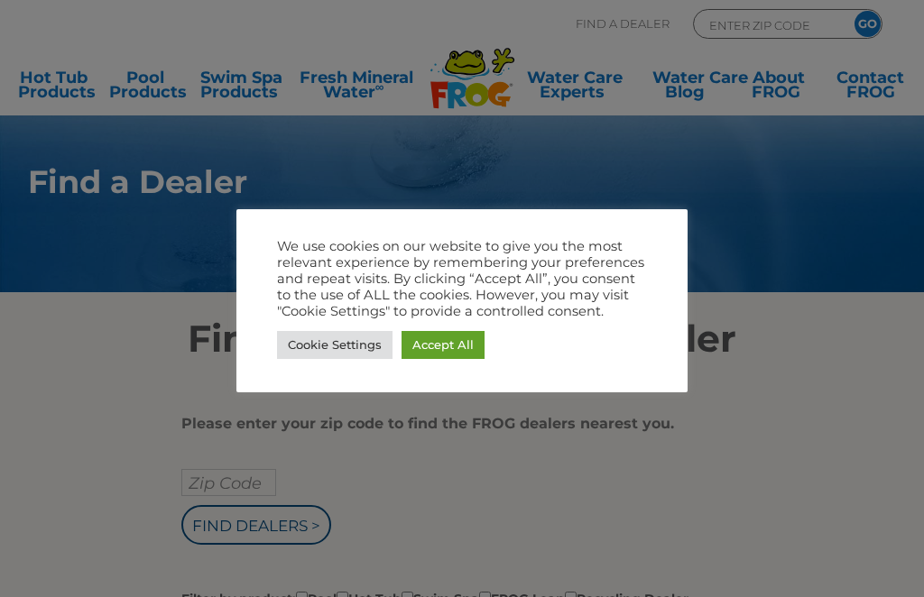
click at [527, 504] on div at bounding box center [462, 298] width 924 height 597
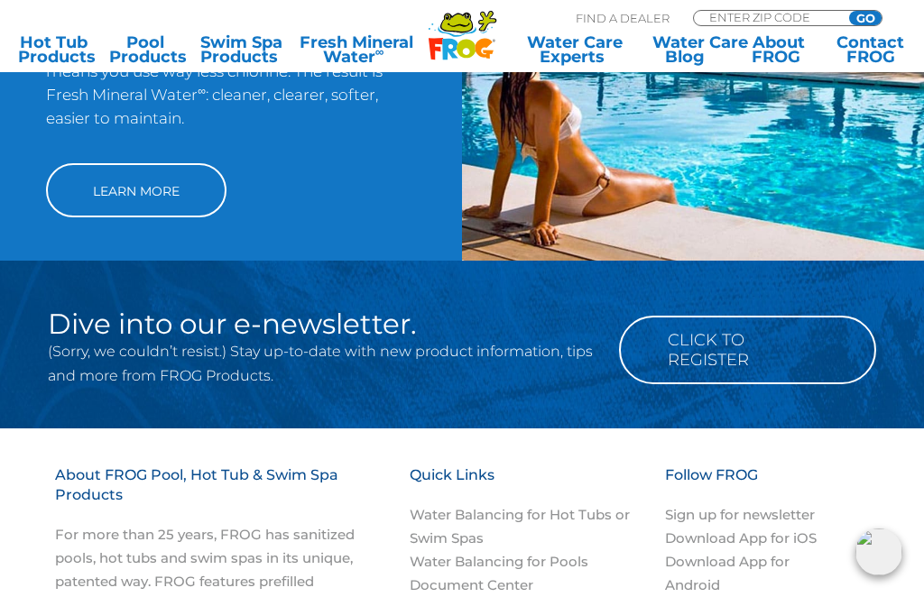
scroll to position [1418, 0]
click at [134, 217] on link "Learn More" at bounding box center [136, 191] width 180 height 54
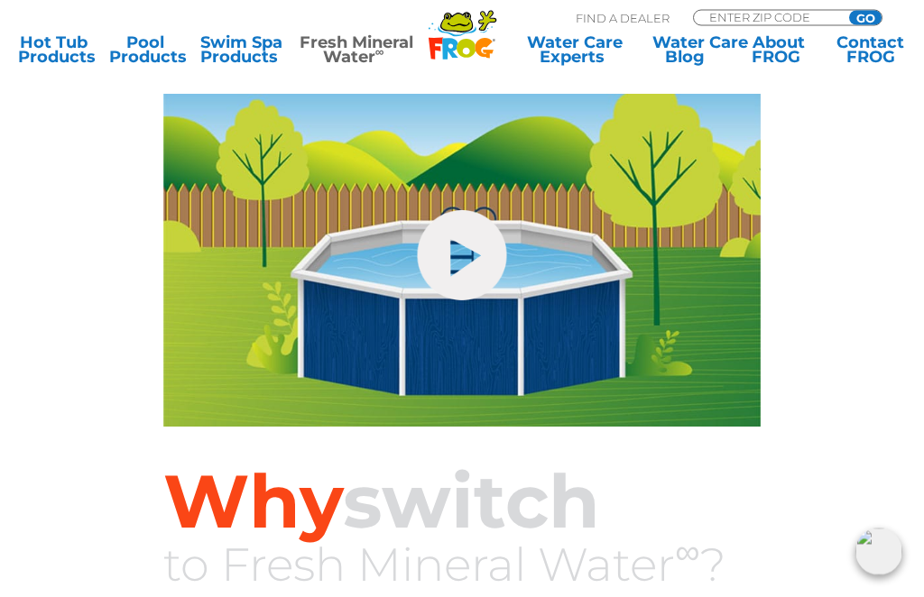
scroll to position [171, 0]
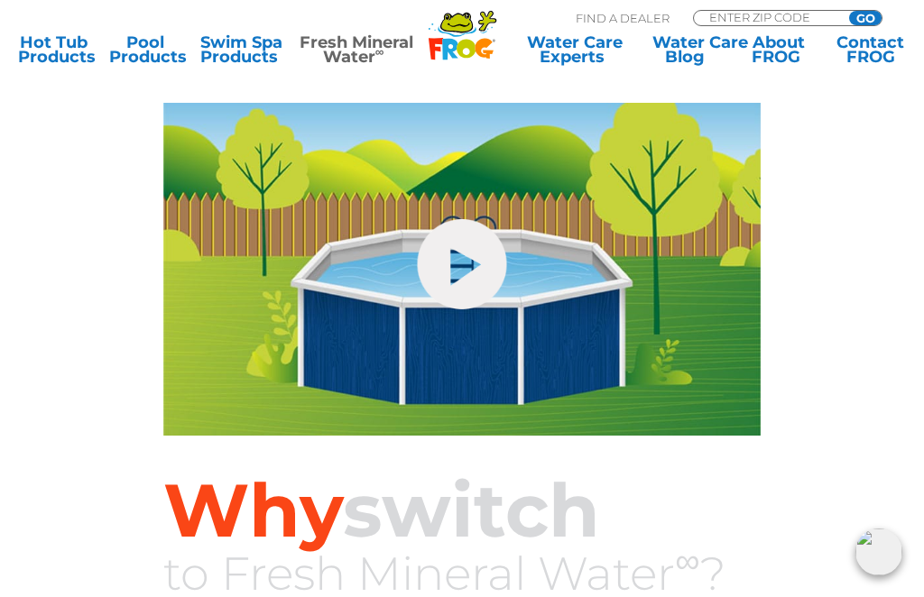
click at [466, 263] on link "hide-me" at bounding box center [461, 264] width 89 height 90
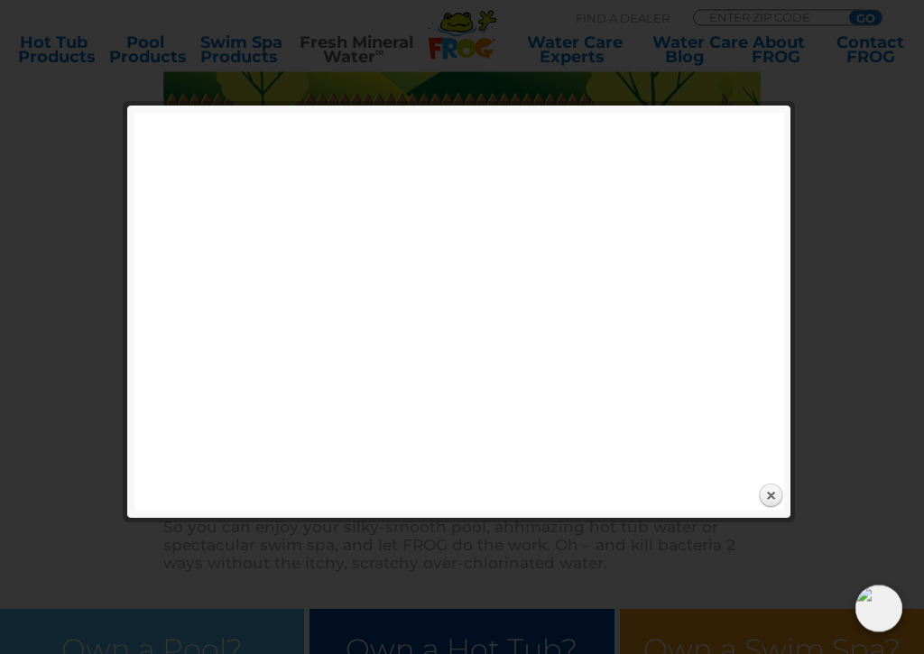
scroll to position [272, 0]
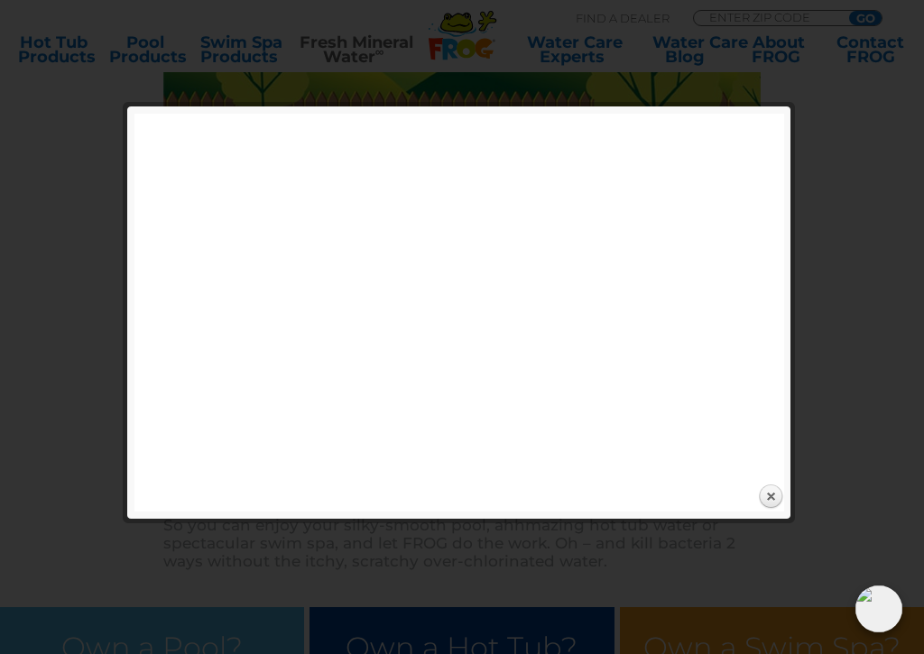
click at [773, 499] on link "Close" at bounding box center [770, 497] width 27 height 27
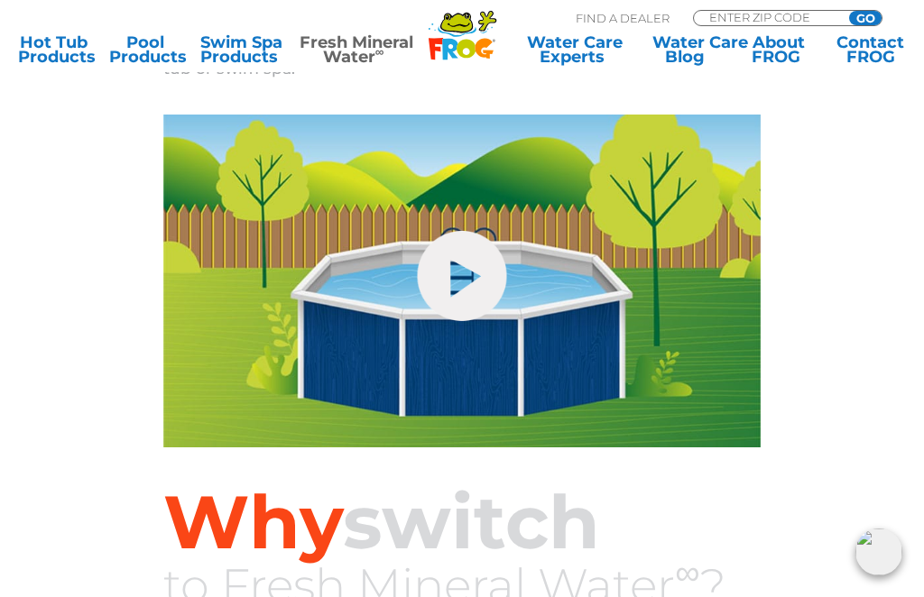
scroll to position [149, 0]
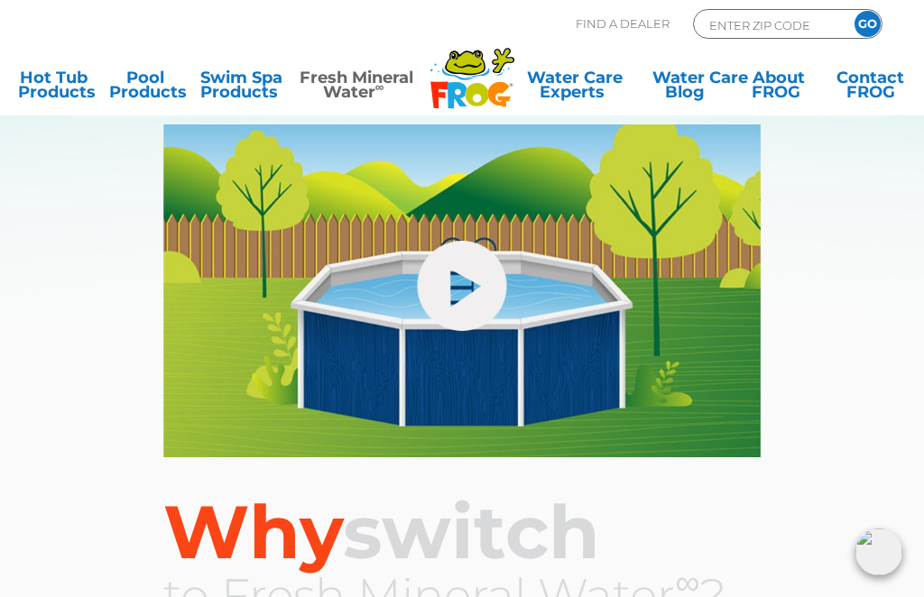
click at [96, 383] on div "hide-me" at bounding box center [461, 291] width 895 height 333
click at [787, 85] on link "About FROG" at bounding box center [779, 88] width 71 height 36
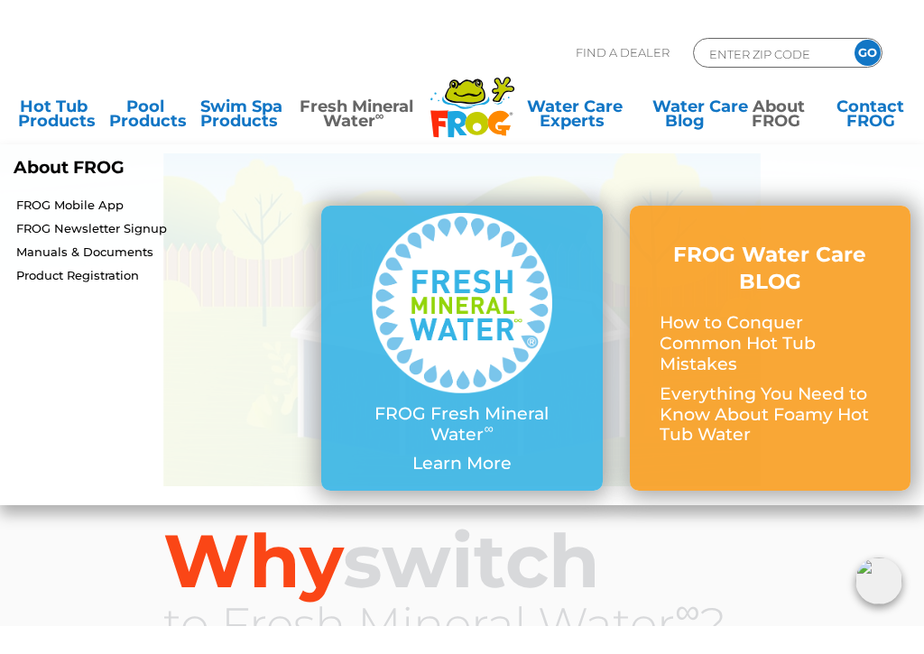
scroll to position [167, 0]
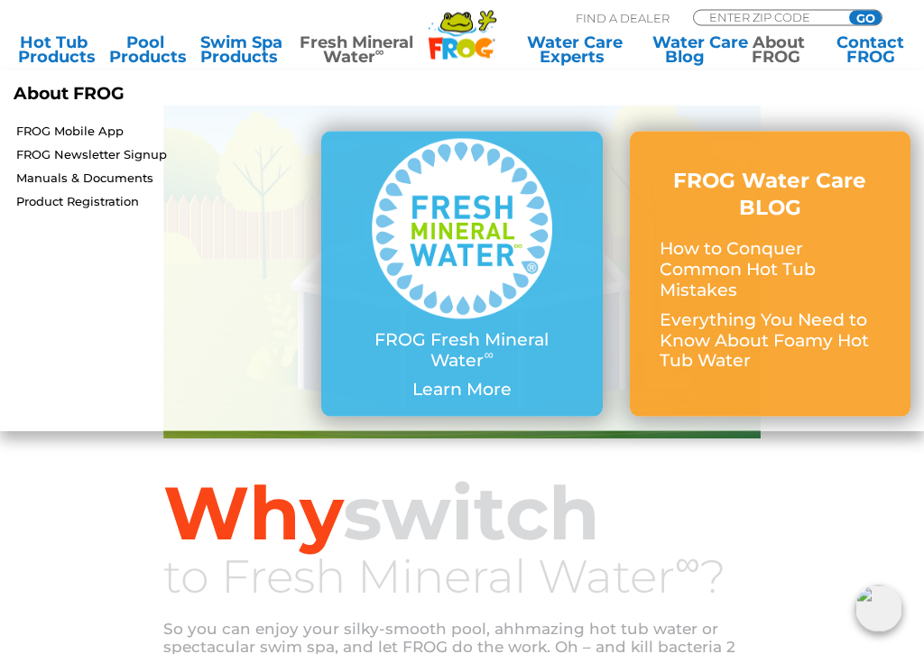
click at [113, 419] on li "FROG Mobile App FROG Newsletter Signup Manuals & Documents Product Registration" at bounding box center [154, 274] width 308 height 312
click at [524, 290] on img at bounding box center [462, 229] width 180 height 180
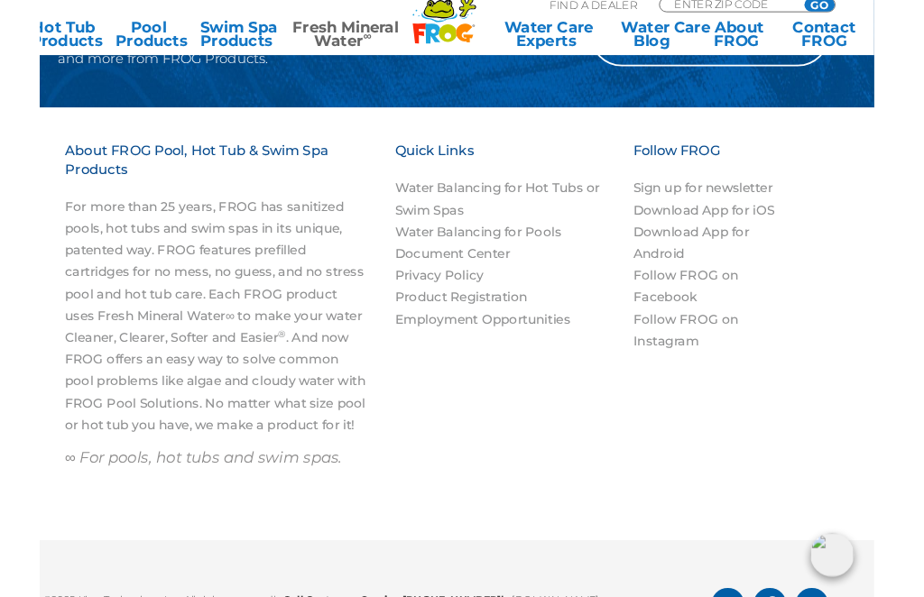
scroll to position [1657, 0]
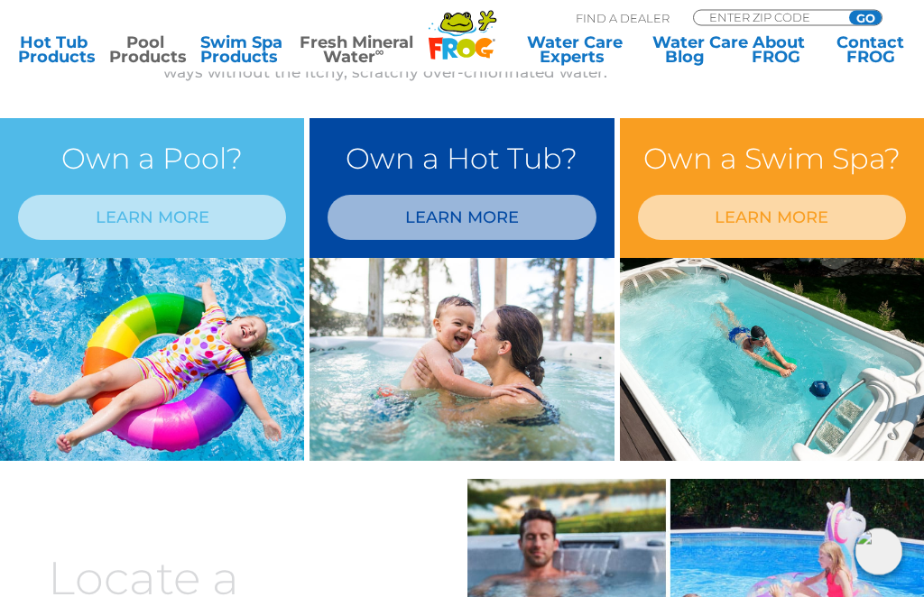
click at [139, 52] on link "Pool Products" at bounding box center [144, 49] width 71 height 29
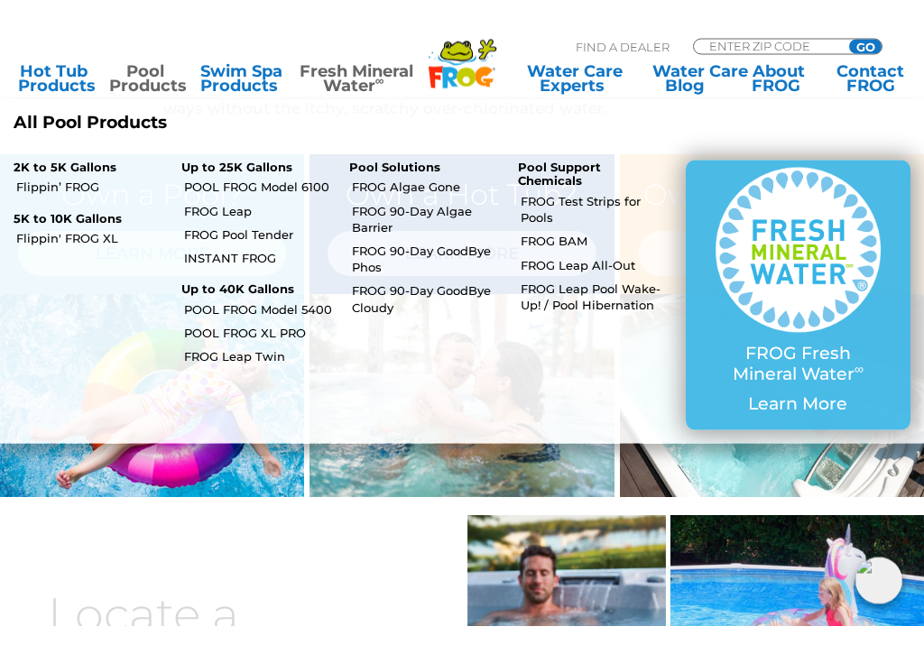
scroll to position [756, 0]
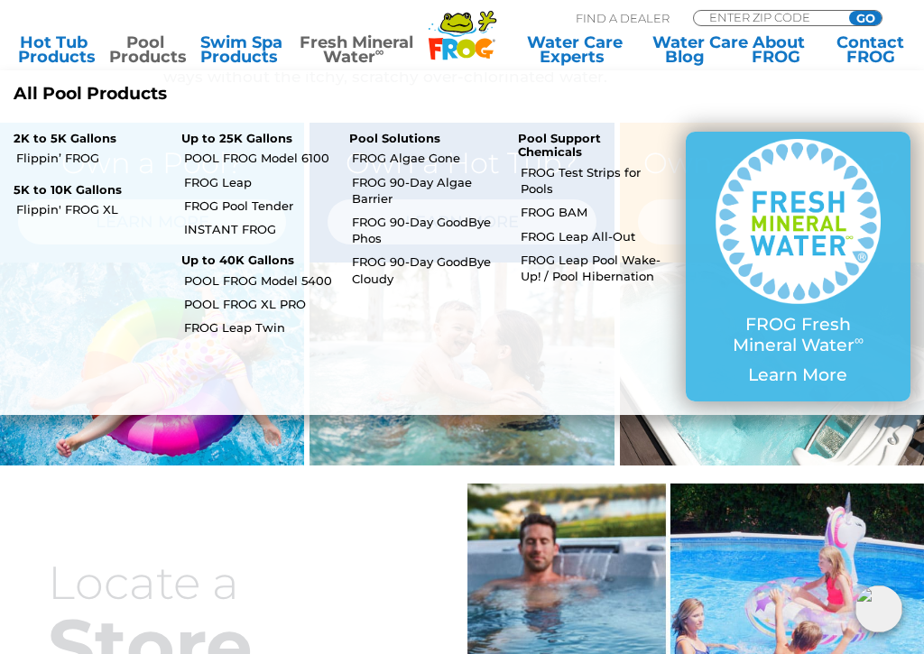
click at [59, 328] on li "2K to 5K Gallons Flippin’ FROG 5K to 10K Gallons Flippin' FROG XL" at bounding box center [84, 267] width 168 height 298
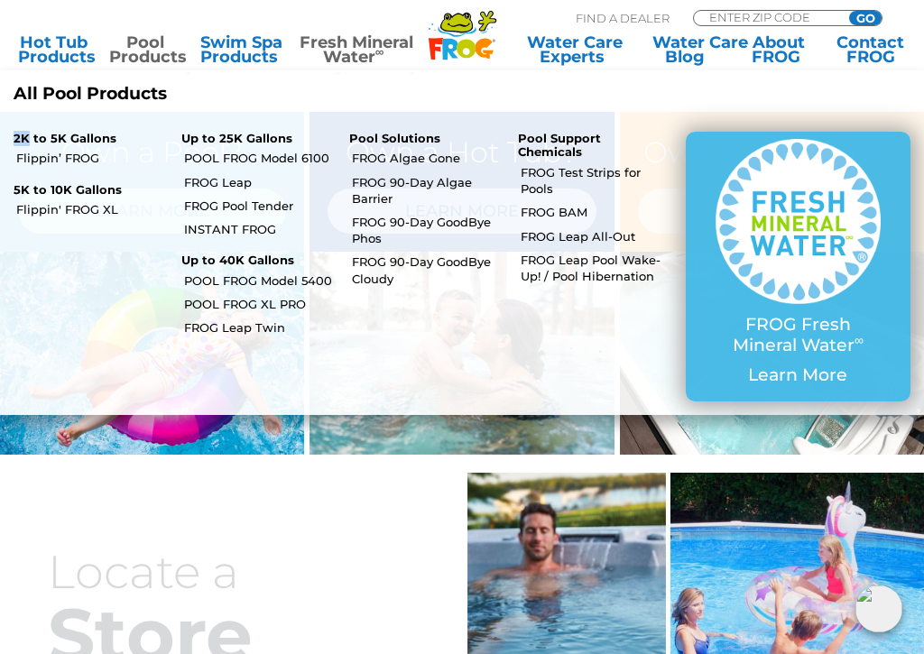
scroll to position [817, 0]
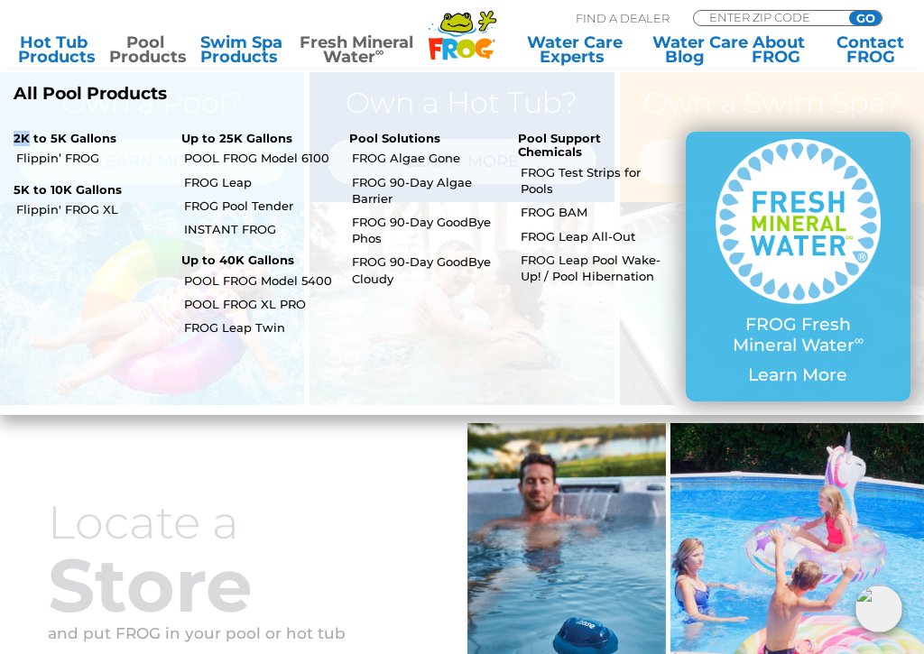
click at [69, 154] on link "Flippin’ FROG" at bounding box center [92, 158] width 152 height 16
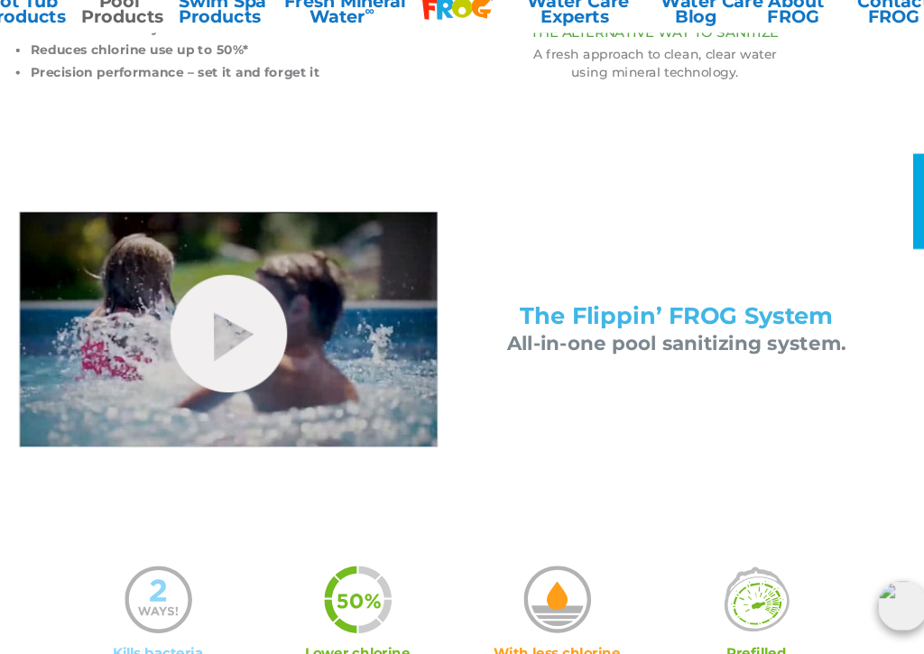
scroll to position [606, 0]
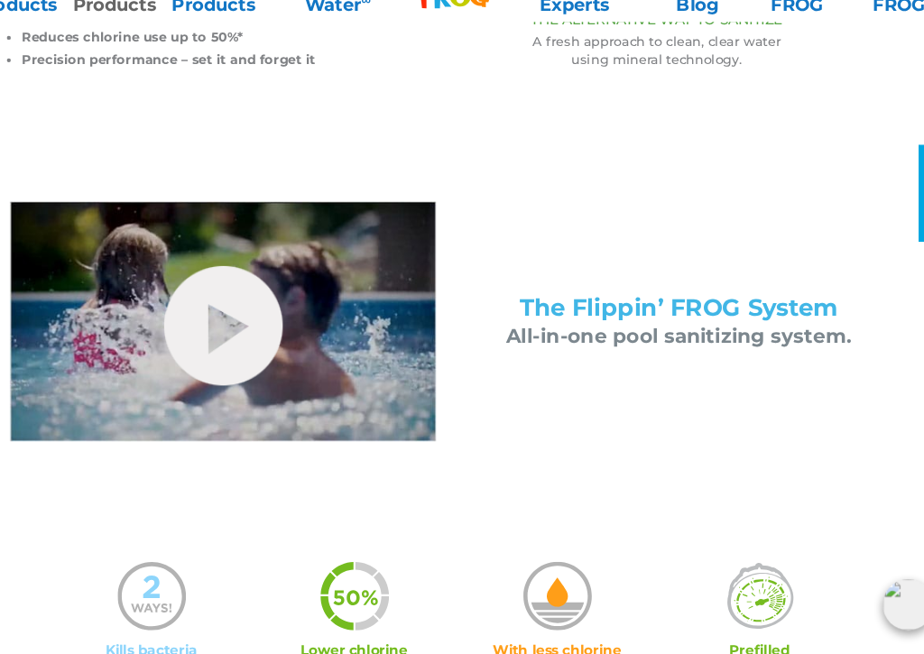
click at [201, 314] on link "hide-me" at bounding box center [247, 352] width 109 height 110
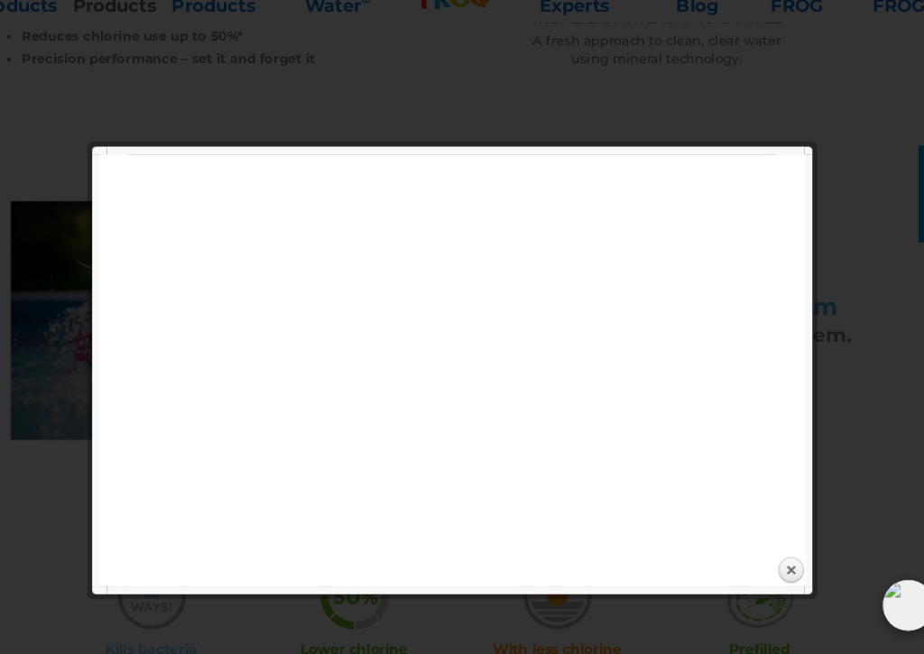
click at [757, 564] on link "Close" at bounding box center [770, 577] width 27 height 27
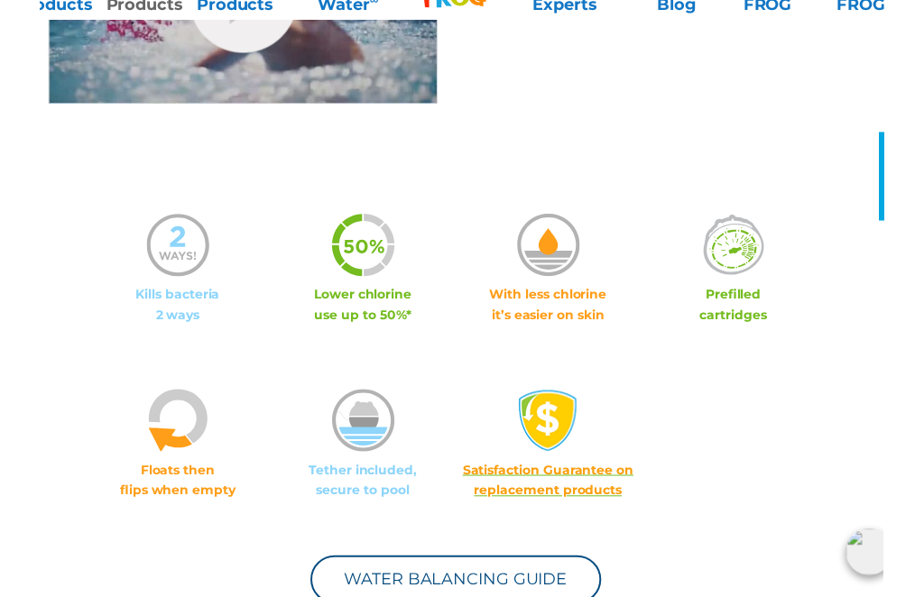
scroll to position [954, 0]
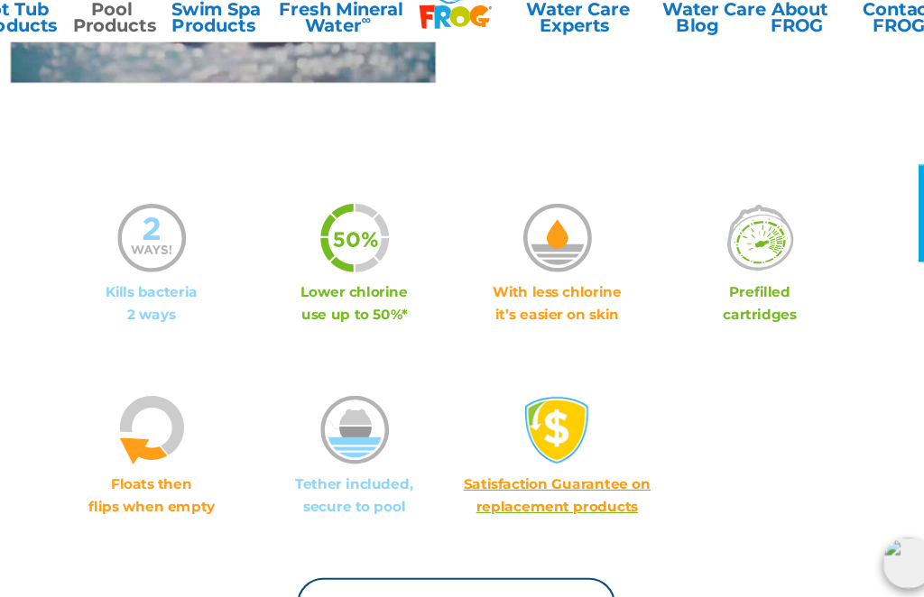
click at [88, 357] on div ".st100{fill:#CCCCCC;} .st101{fill:#FF8C0B;} Floats then flips when empty" at bounding box center [181, 427] width 187 height 168
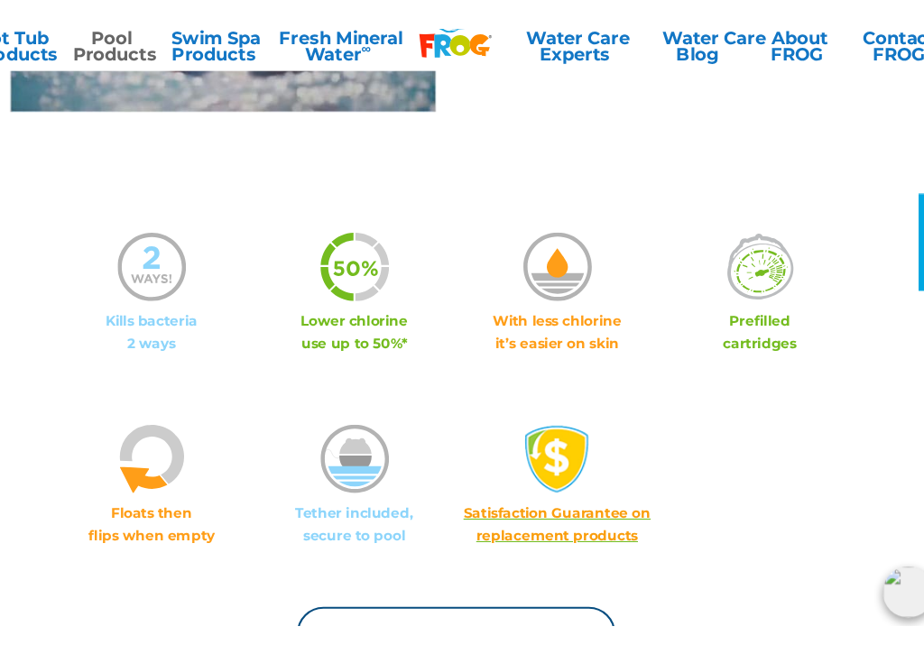
scroll to position [1005, 0]
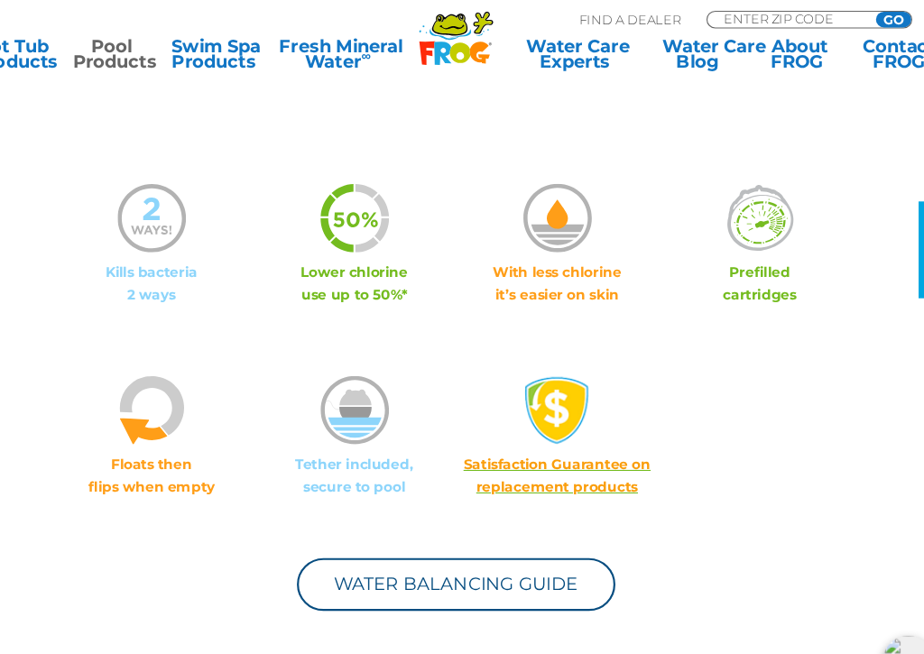
click at [88, 352] on div ".st100{fill:#CCCCCC;} .st101{fill:#FF8C0B;}" at bounding box center [181, 382] width 187 height 71
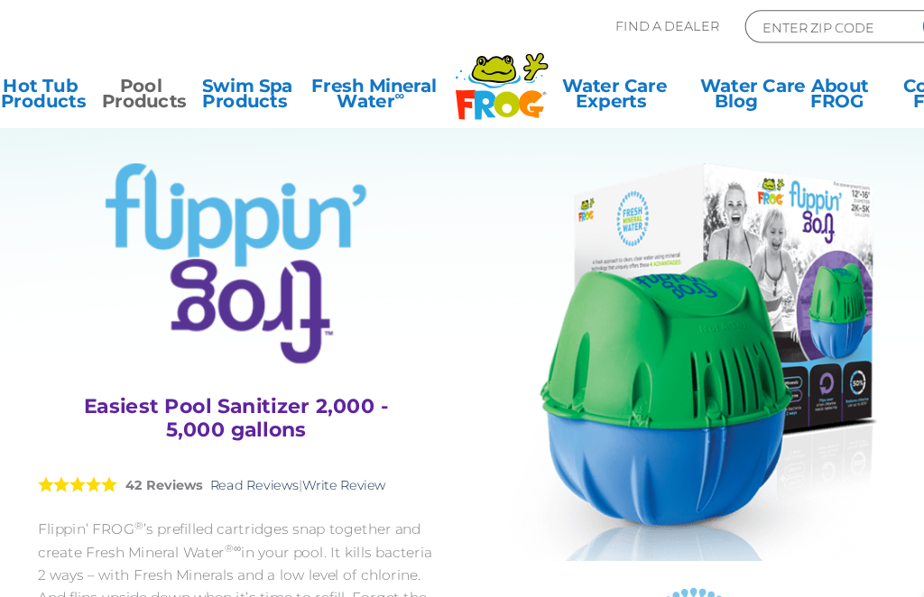
scroll to position [0, 0]
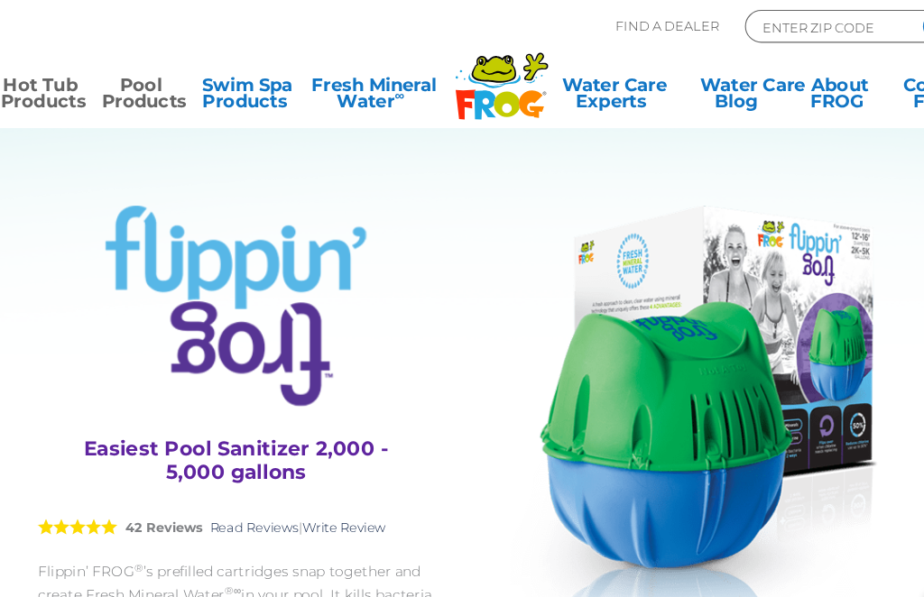
click at [34, 85] on link "Hot Tub Products" at bounding box center [53, 88] width 71 height 36
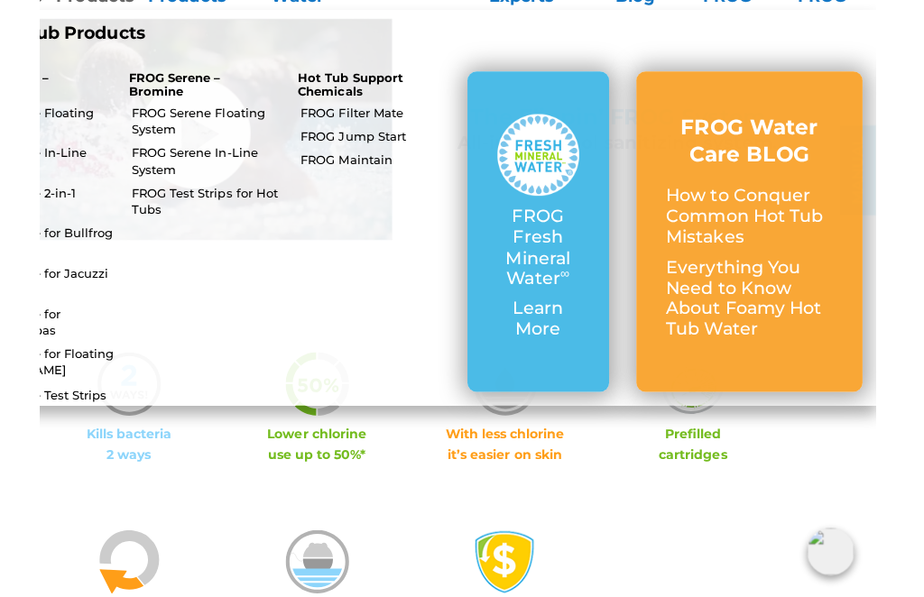
scroll to position [765, 0]
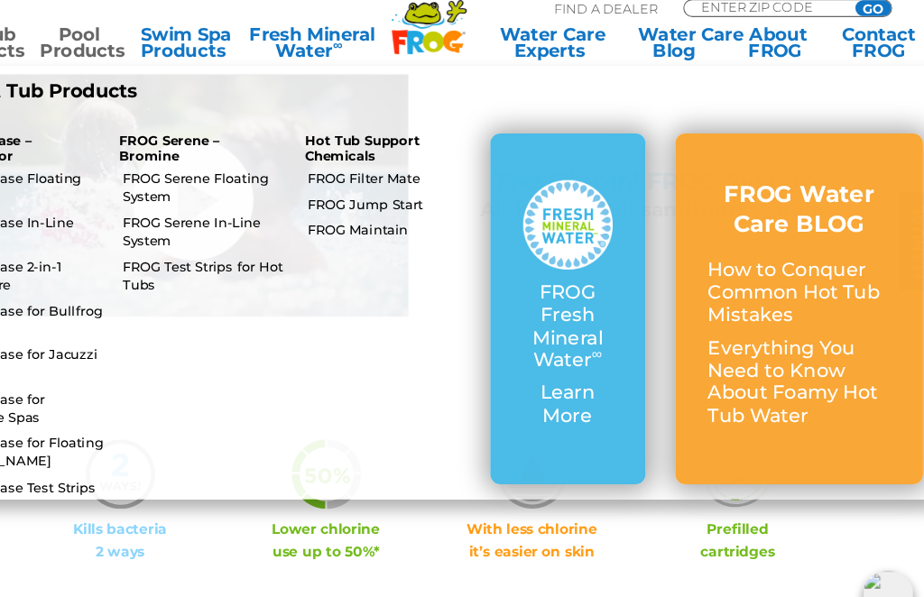
click at [724, 344] on p "Everything You Need to Know About Foamy Hot Tub Water" at bounding box center [798, 358] width 165 height 82
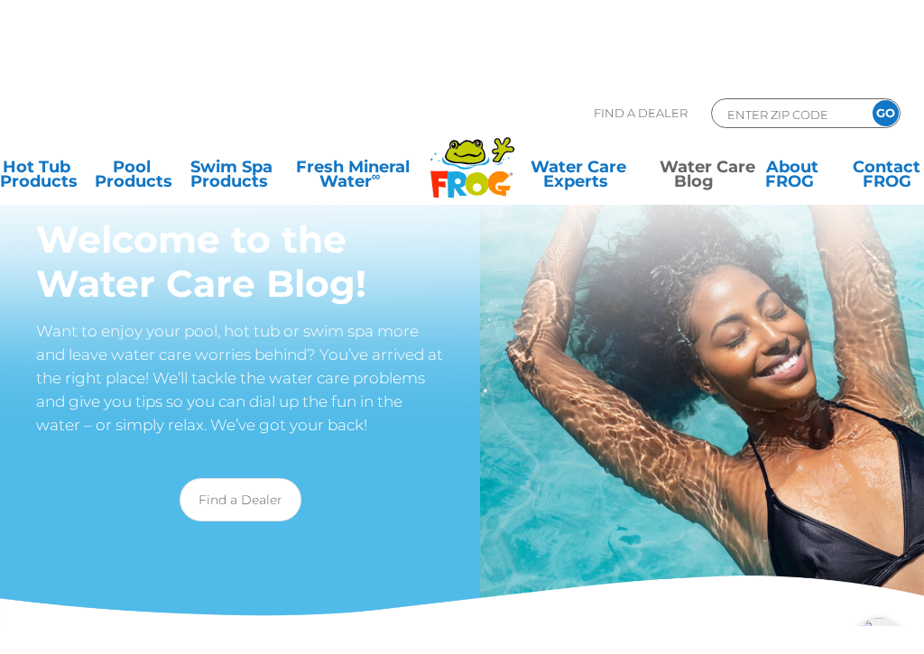
scroll to position [11, 0]
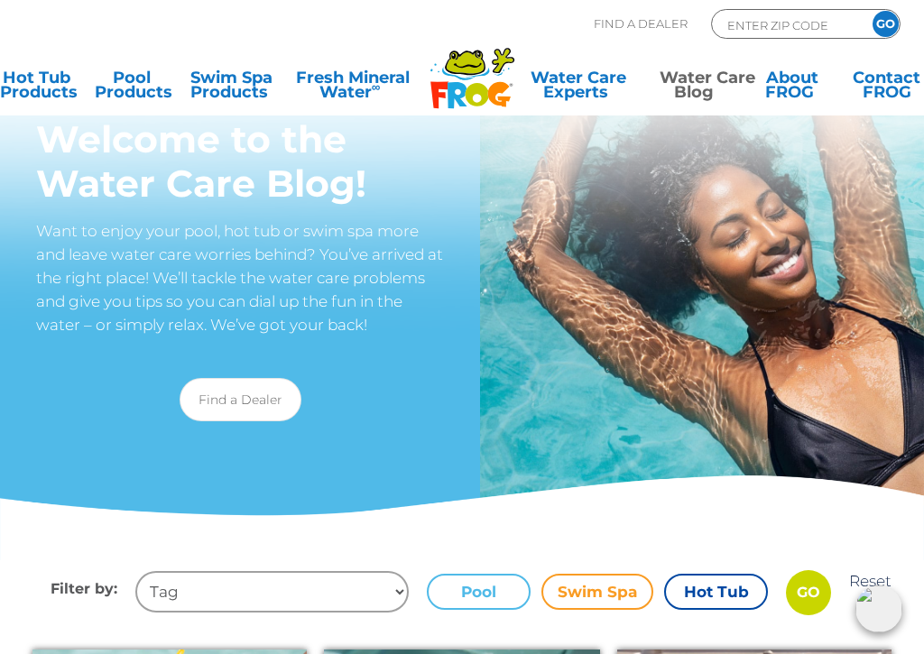
click at [755, 18] on input "ENTER ZIP CODE" at bounding box center [787, 24] width 122 height 21
type input "ENTER ZIP CODE"
click at [808, 20] on input "Zip Code Form" at bounding box center [787, 24] width 122 height 21
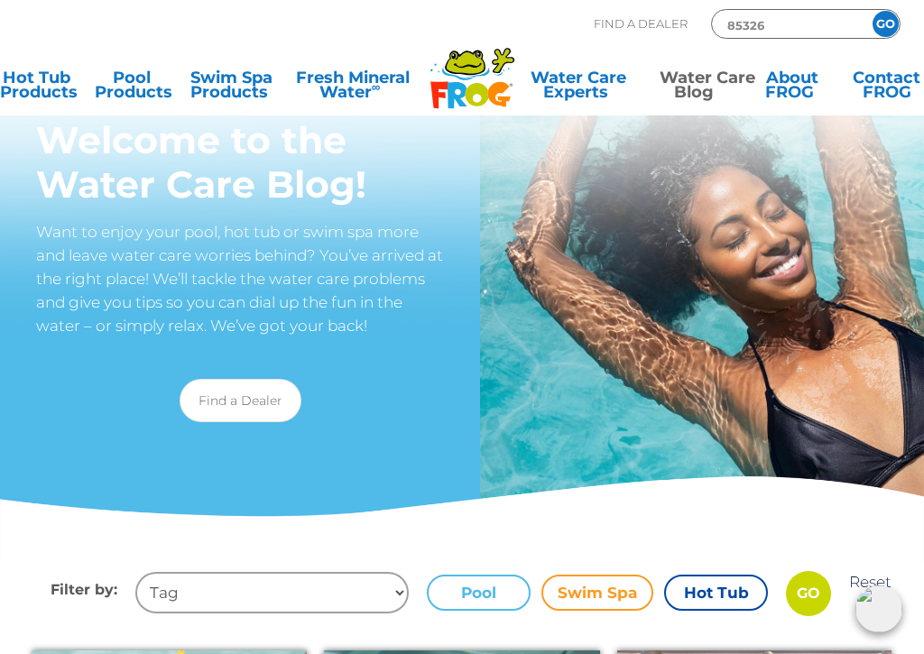
type input "85326"
click at [885, 23] on input "GO" at bounding box center [886, 24] width 26 height 26
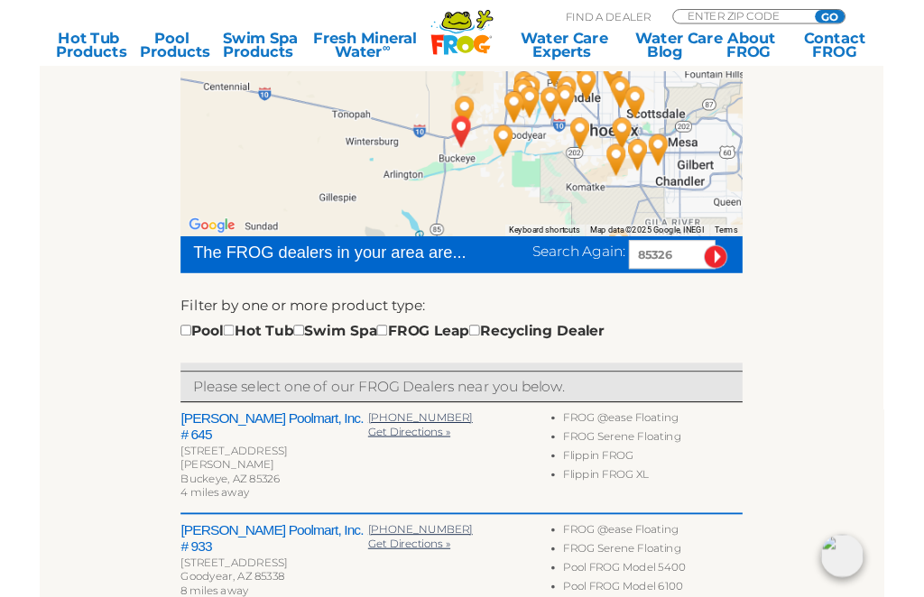
scroll to position [315, 0]
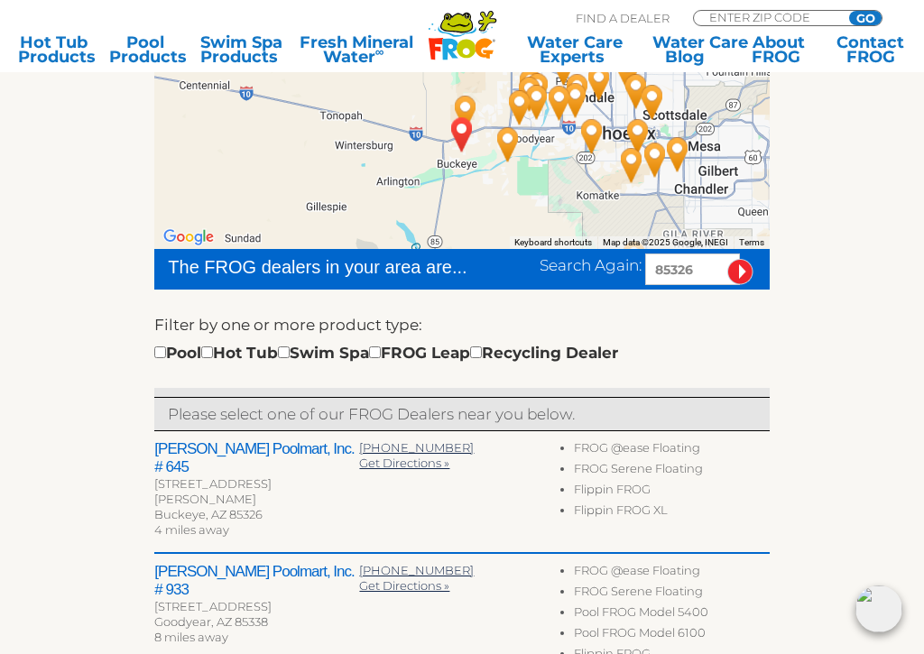
click at [165, 358] on input "checkbox" at bounding box center [160, 353] width 12 height 12
checkbox input "true"
click at [213, 358] on input "checkbox" at bounding box center [207, 353] width 12 height 12
checkbox input "true"
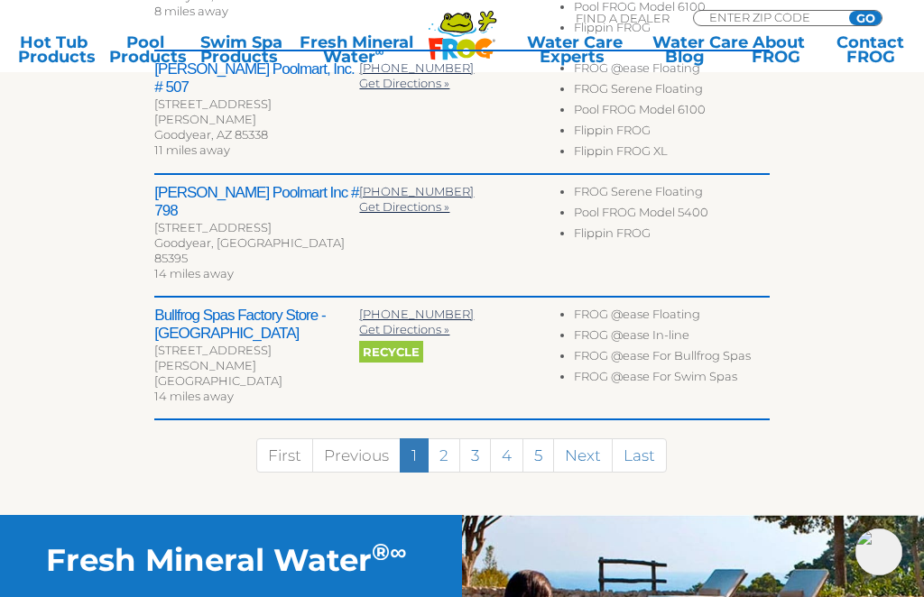
scroll to position [940, 0]
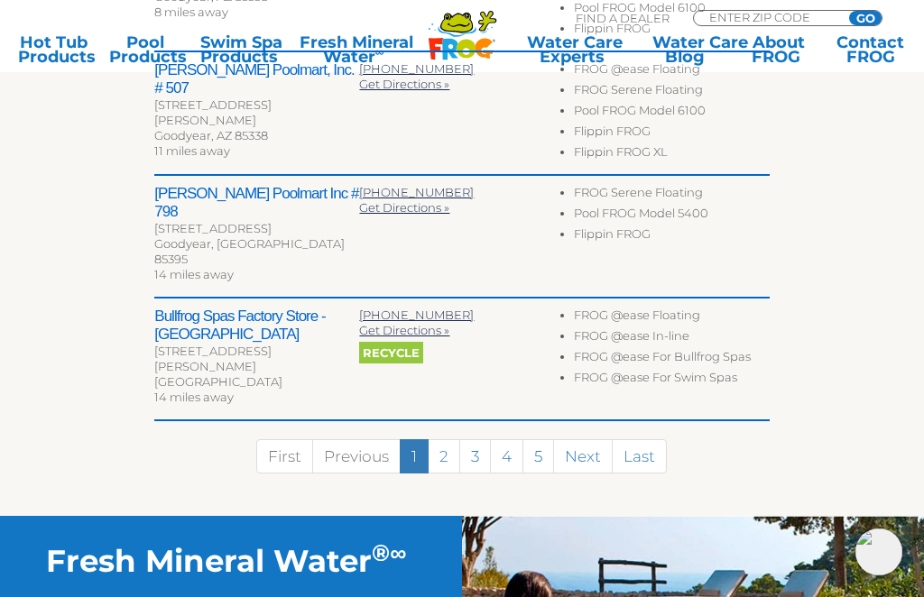
click at [212, 308] on h2 "Bullfrog Spas Factory Store - [GEOGRAPHIC_DATA]" at bounding box center [256, 326] width 205 height 36
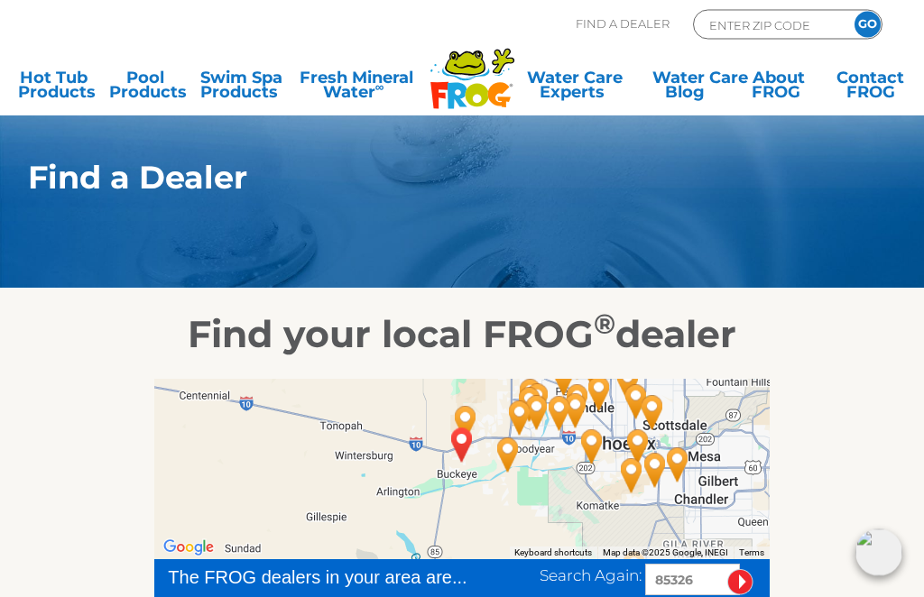
scroll to position [0, 0]
